Goal: Information Seeking & Learning: Learn about a topic

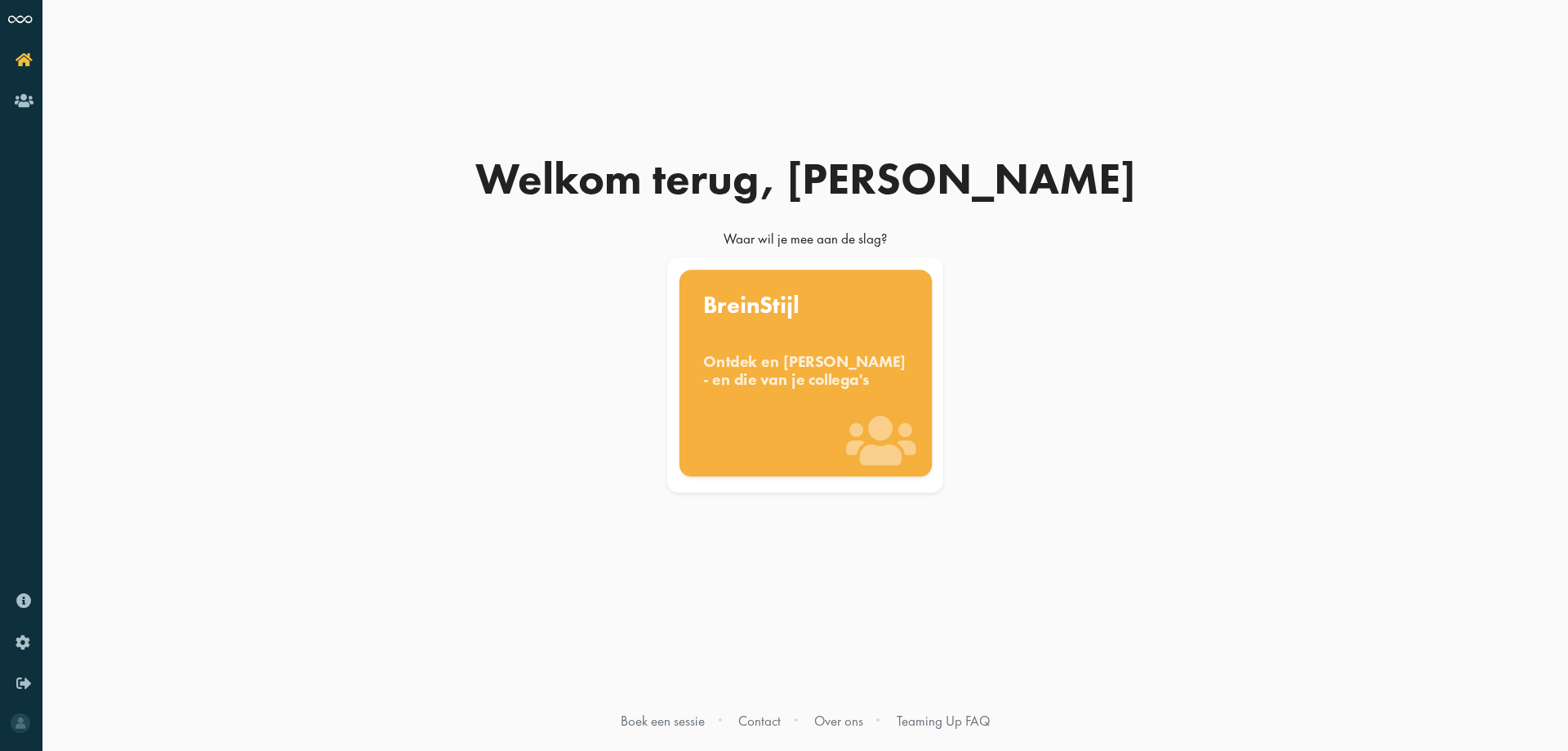
click at [890, 415] on icon at bounding box center [880, 440] width 69 height 56
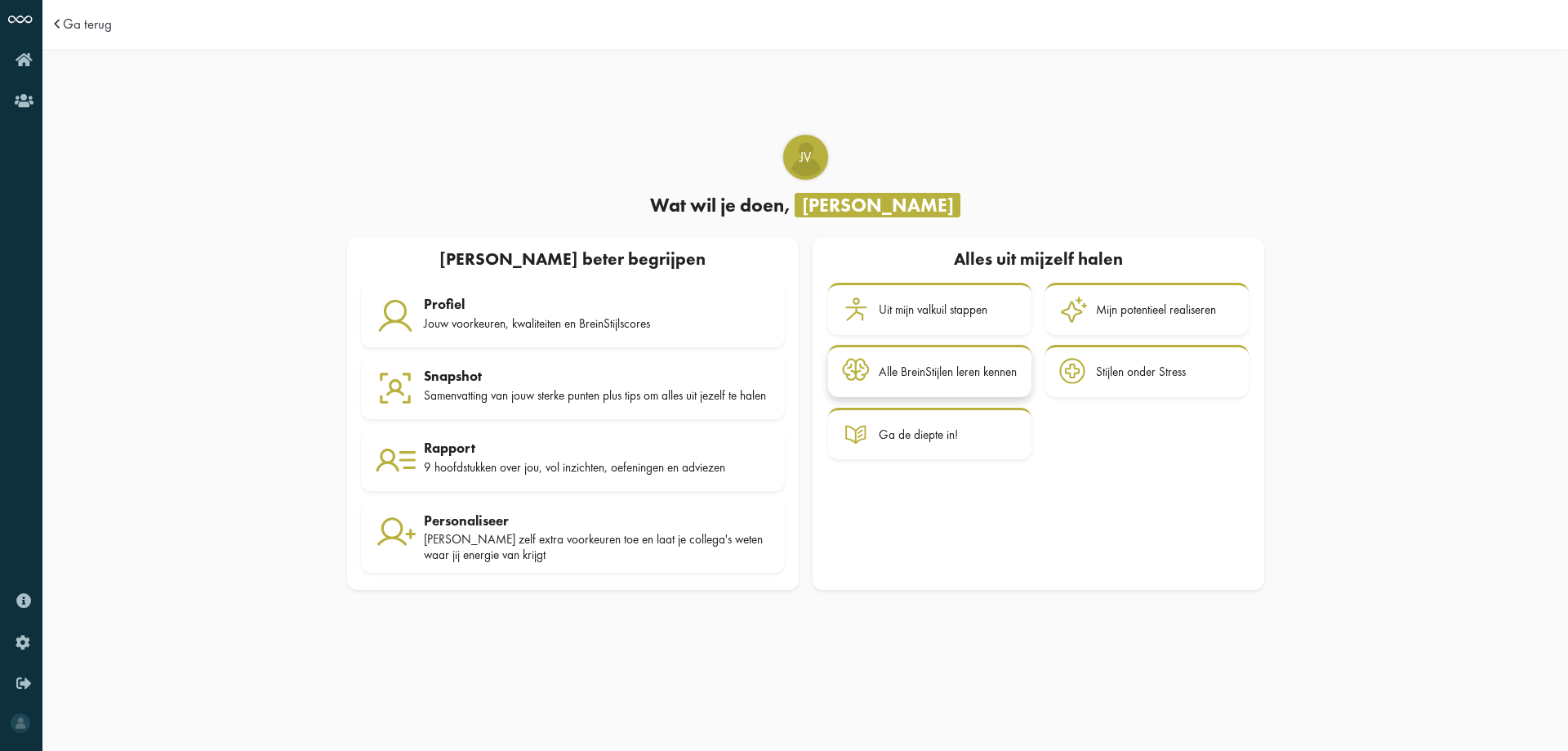
click at [952, 371] on div "Alle BreinStijlen leren kennen" at bounding box center [947, 372] width 138 height 15
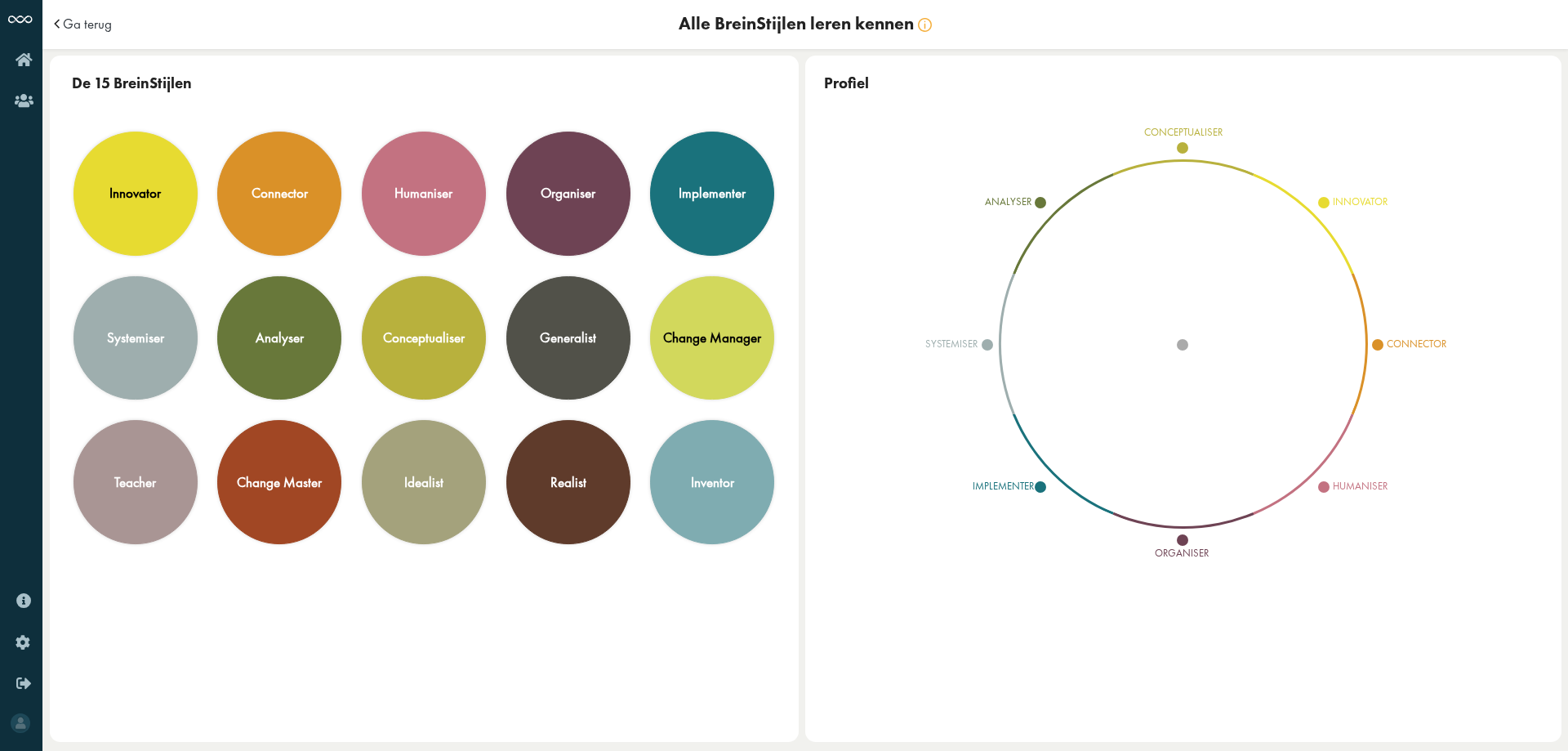
click at [1184, 145] on span "conceptualiser" at bounding box center [1182, 148] width 12 height 12
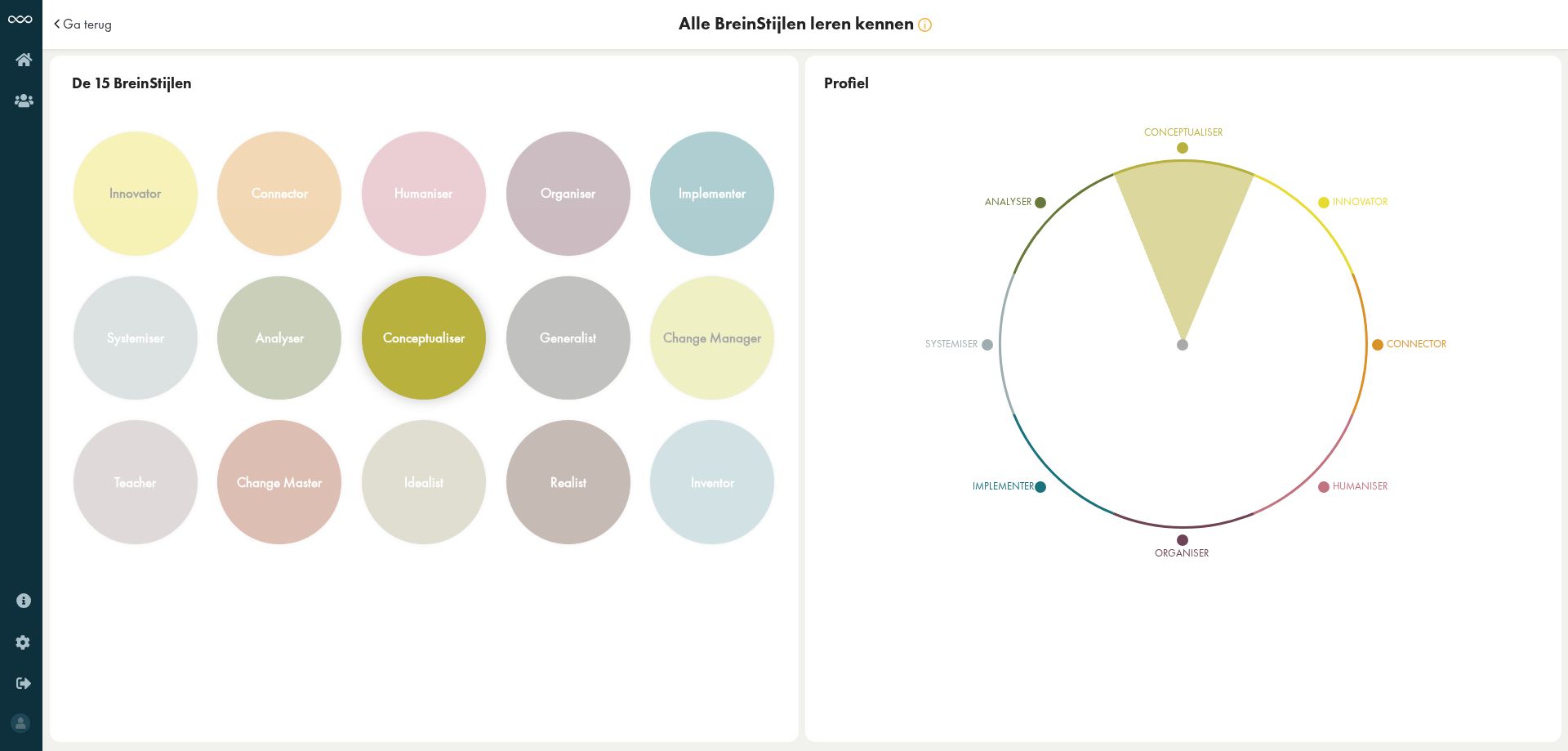
click at [411, 348] on div "conceptualiser" at bounding box center [424, 338] width 122 height 122
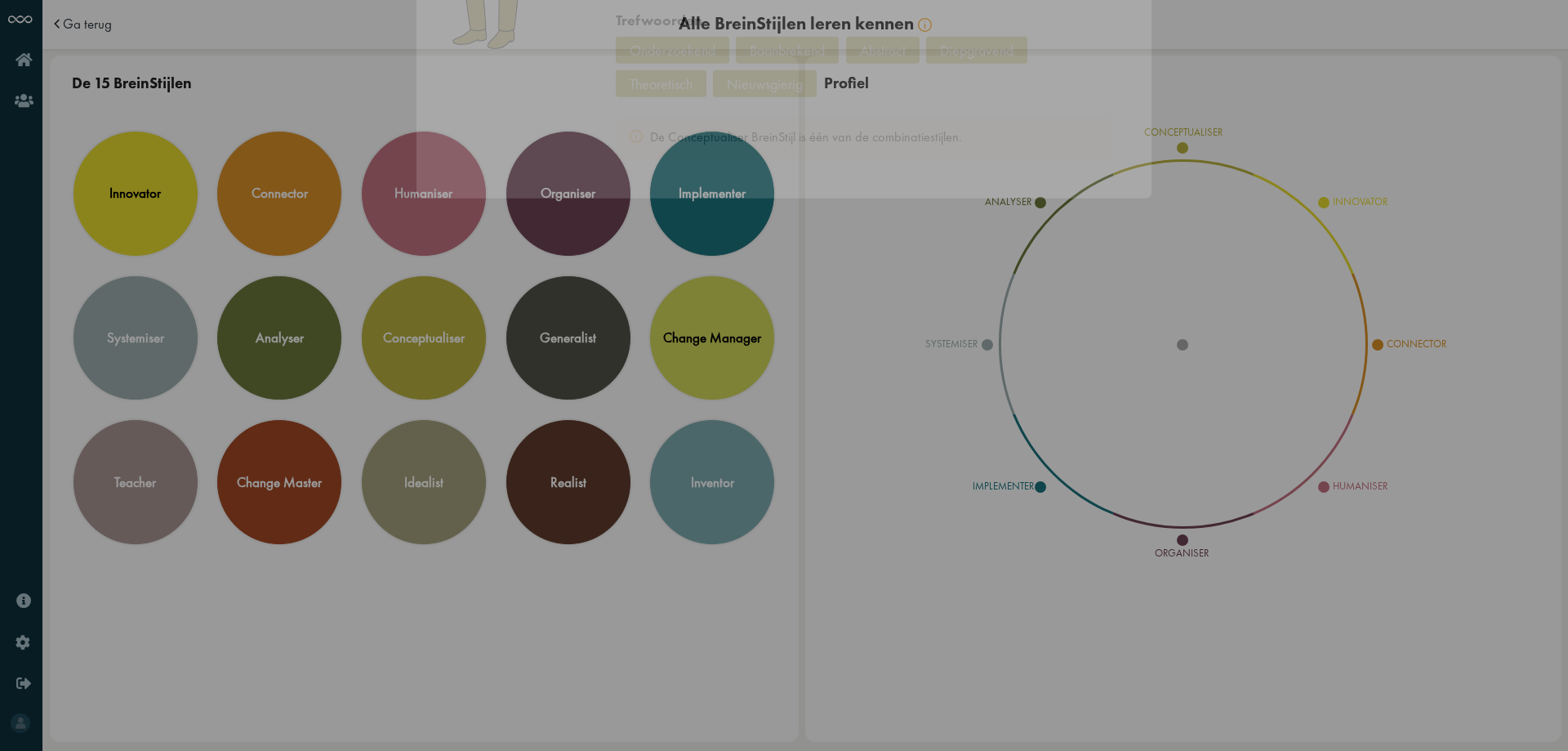
click at [1136, 144] on icon "Close this dialog" at bounding box center [1125, 145] width 26 height 26
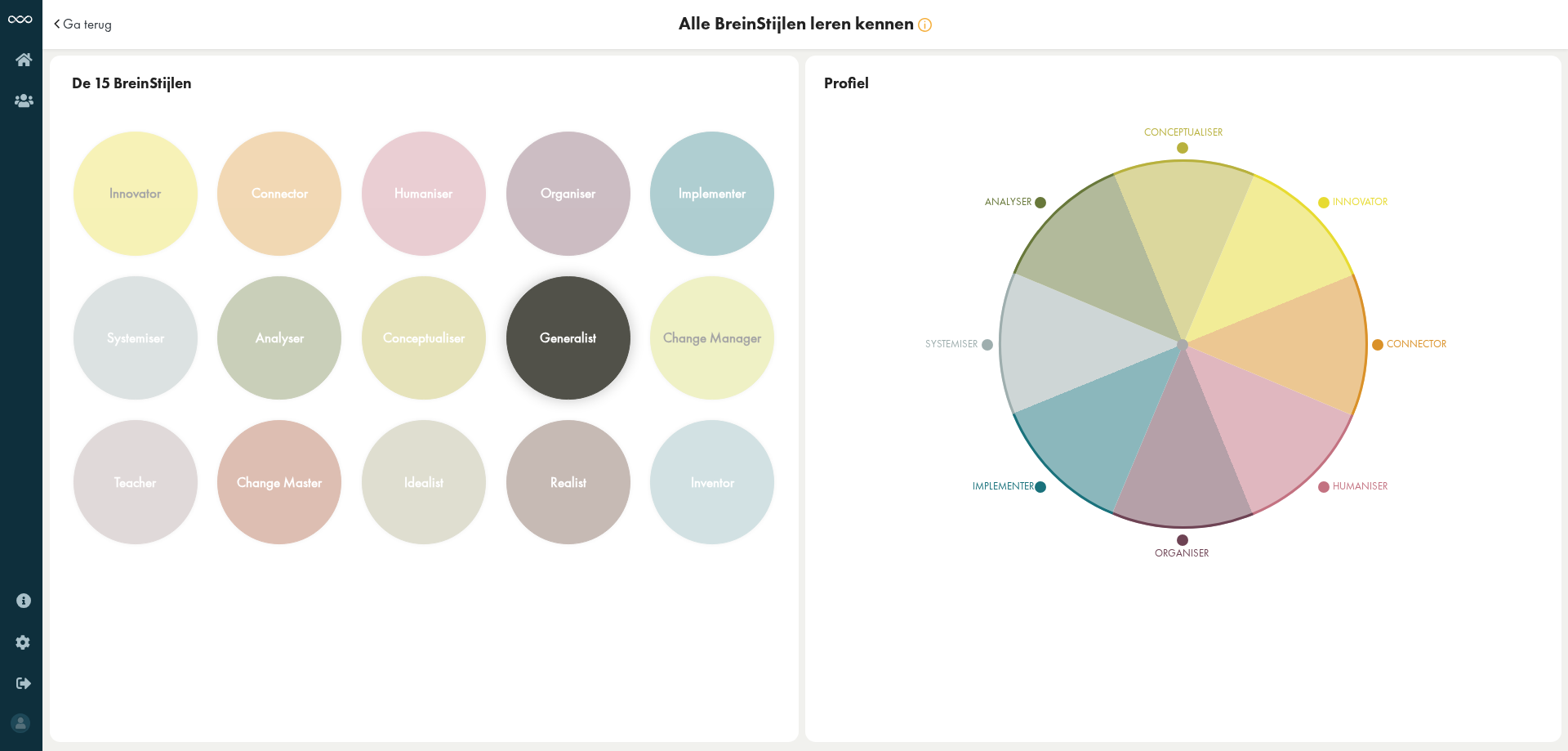
click at [605, 353] on div "generalist" at bounding box center [568, 338] width 122 height 122
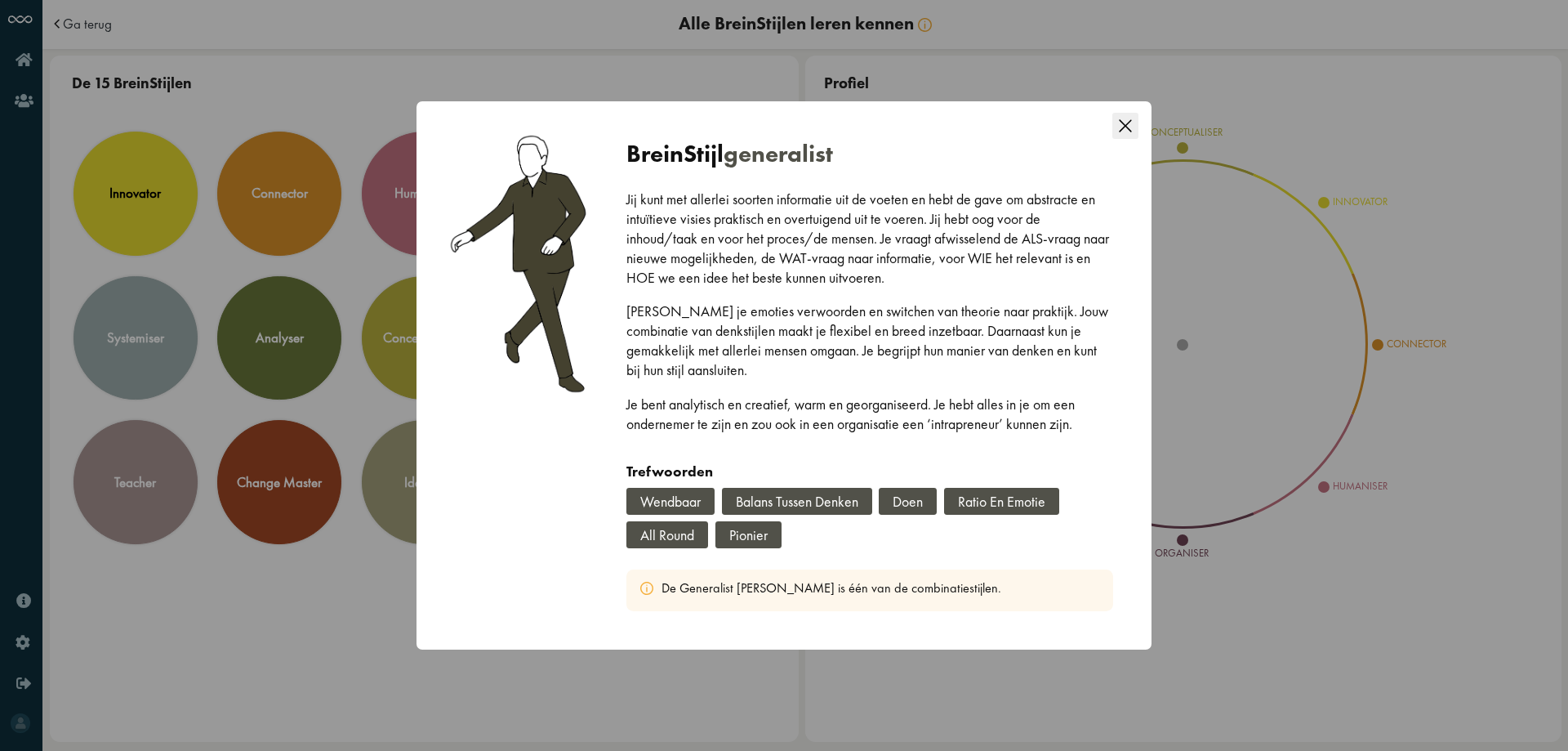
click at [1119, 132] on icon "Close this dialog" at bounding box center [1125, 125] width 26 height 26
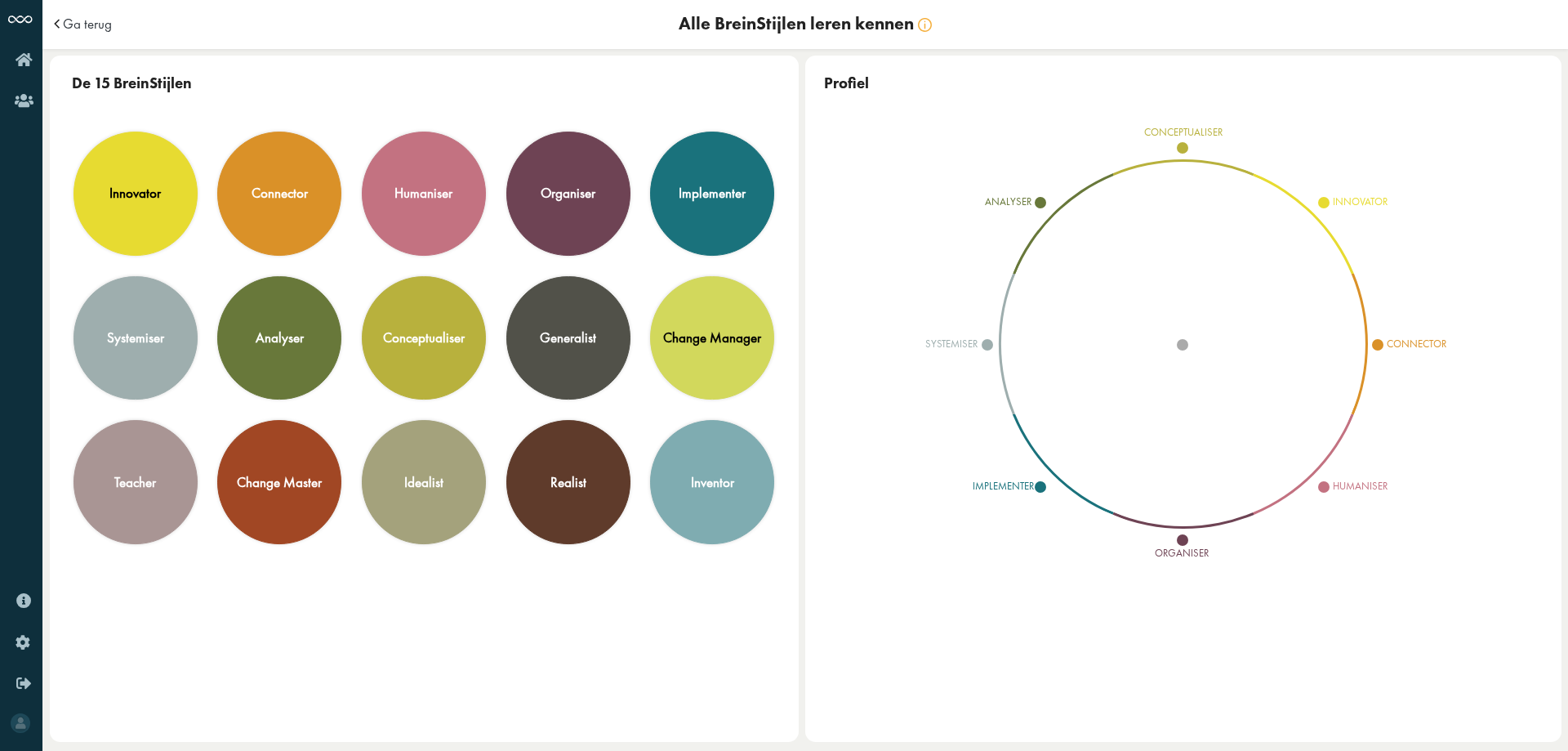
click at [101, 35] on td "Ga terug" at bounding box center [239, 25] width 378 height 49
click at [100, 26] on span "Ga terug" at bounding box center [88, 24] width 49 height 14
